Goal: Information Seeking & Learning: Learn about a topic

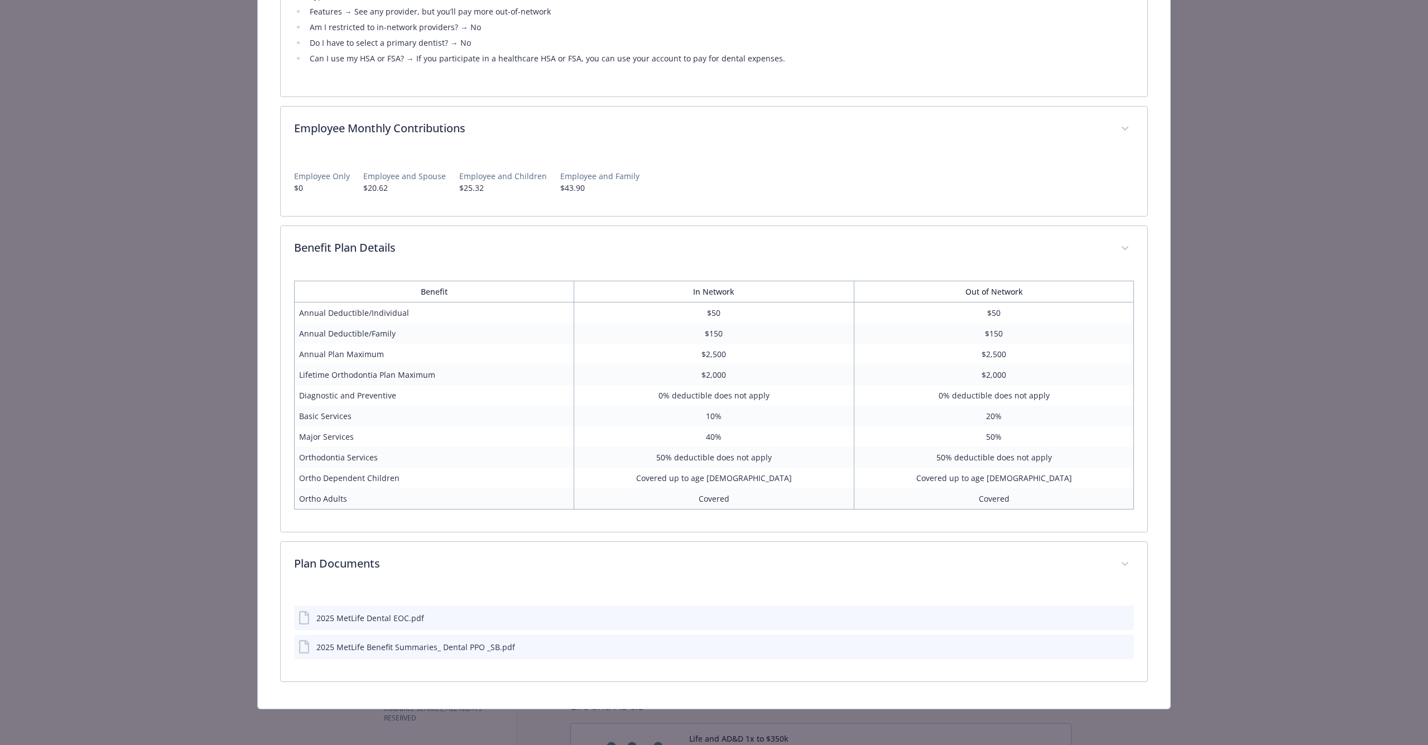
scroll to position [636, 0]
click at [907, 297] on th "Out of Network" at bounding box center [994, 291] width 280 height 21
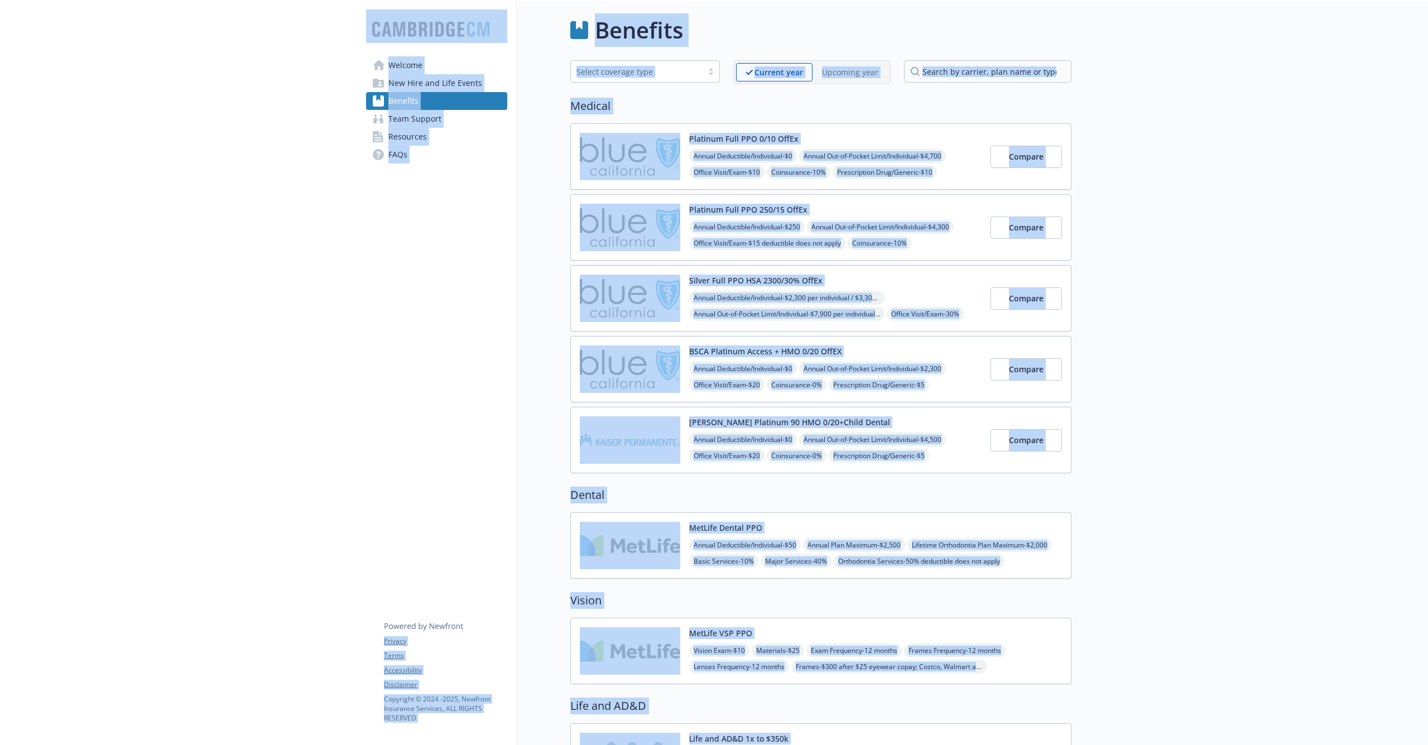
drag, startPoint x: 907, startPoint y: 297, endPoint x: 76, endPoint y: 745, distance: 943.7
